Goal: Navigation & Orientation: Go to known website

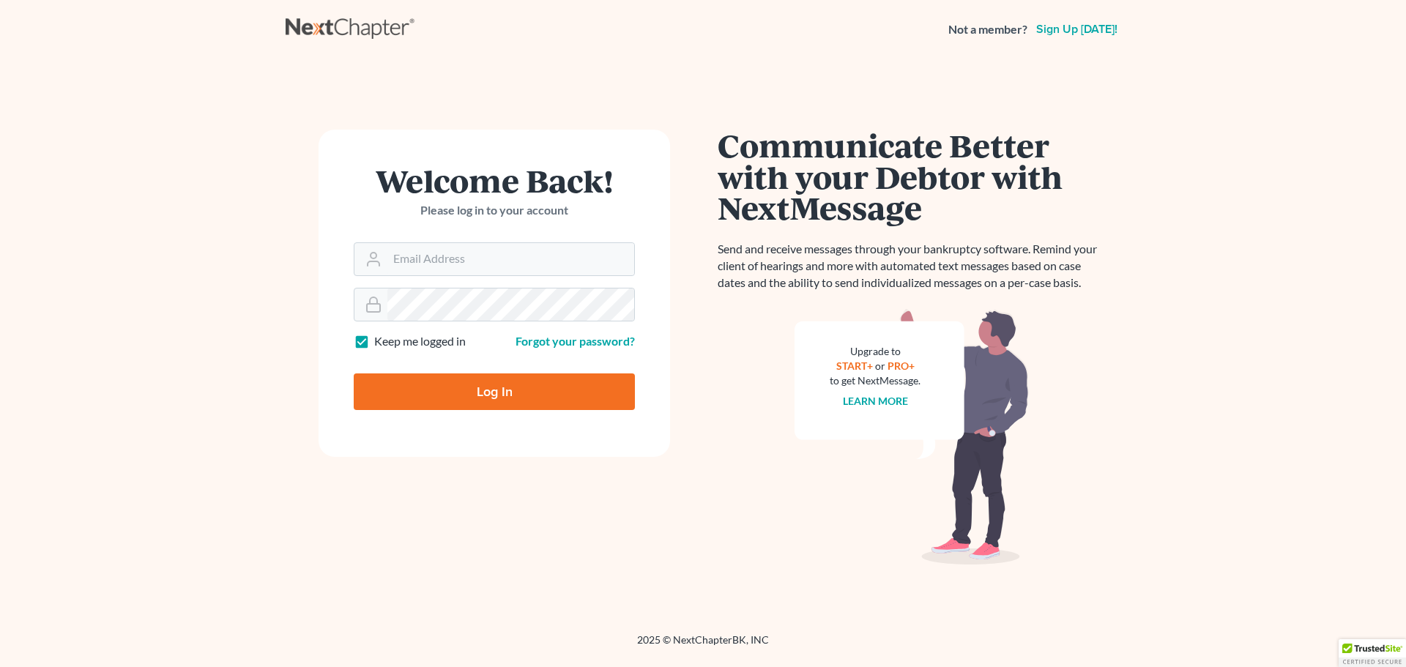
click at [362, 12] on nav "Not a member? Sign up [DATE]!" at bounding box center [703, 29] width 1406 height 59
click at [360, 28] on link at bounding box center [352, 29] width 132 height 26
click at [341, 23] on link at bounding box center [352, 29] width 132 height 26
drag, startPoint x: 350, startPoint y: 24, endPoint x: 357, endPoint y: 26, distance: 7.5
